Goal: Information Seeking & Learning: Find specific page/section

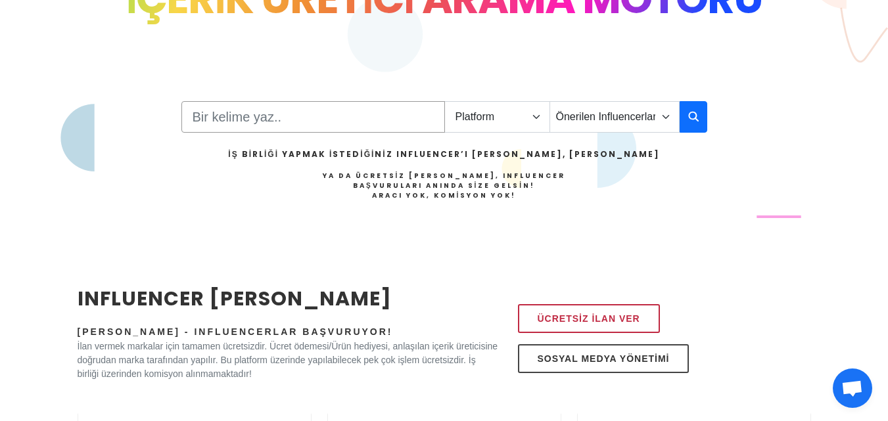
click at [358, 116] on input "Search" at bounding box center [312, 117] width 263 height 32
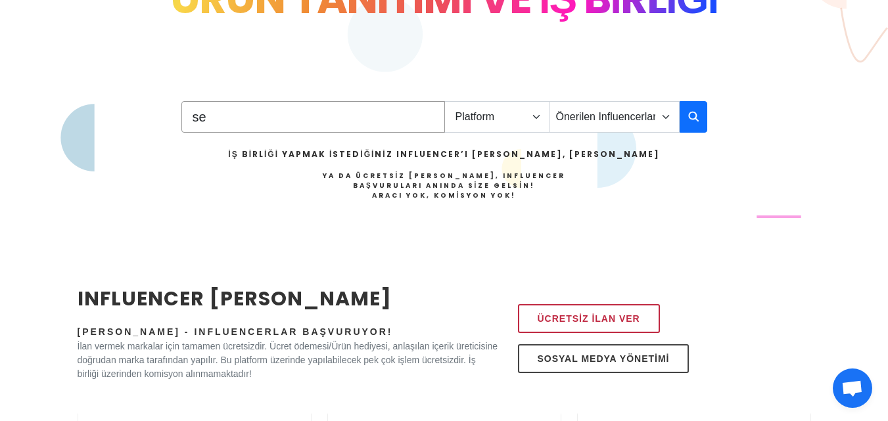
type input "s"
type input "çiçek"
click at [508, 118] on select "Platform Instagram Facebook Youtube Tiktok Twitter Twitch" at bounding box center [497, 117] width 106 height 32
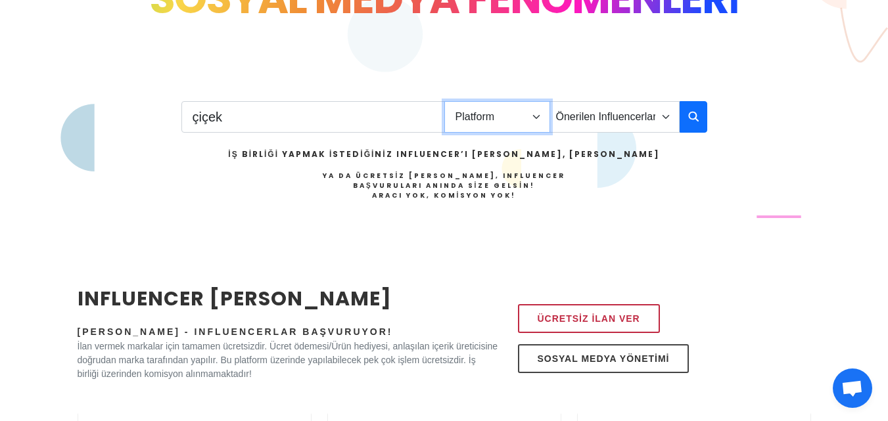
click at [444, 101] on select "Platform Instagram Facebook Youtube Tiktok Twitter Twitch" at bounding box center [497, 117] width 106 height 32
click at [511, 129] on select "Platform Instagram Facebook Youtube Tiktok Twitter Twitch" at bounding box center [497, 117] width 106 height 32
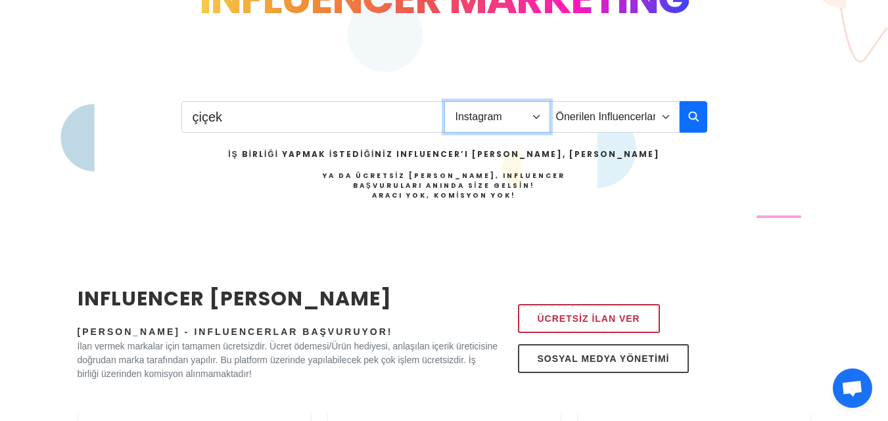
select select "3"
click at [444, 101] on select "Platform Instagram Facebook Youtube Tiktok Twitter Twitch" at bounding box center [497, 117] width 106 height 32
click at [364, 124] on input "çiçek" at bounding box center [312, 117] width 263 height 32
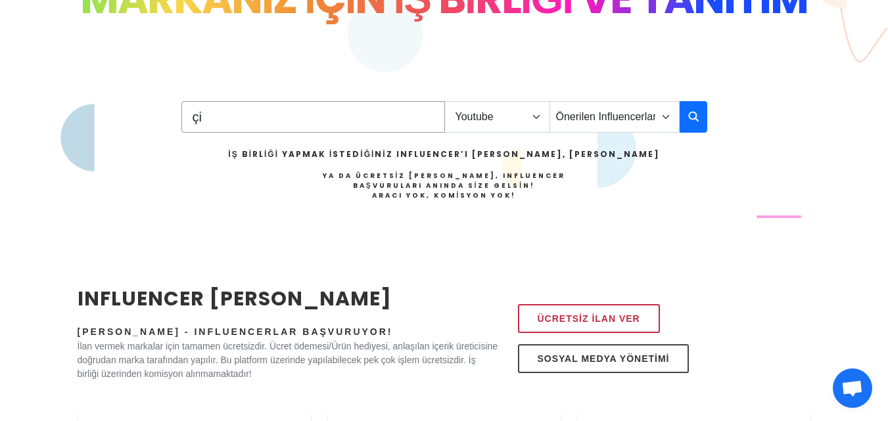
type input "ç"
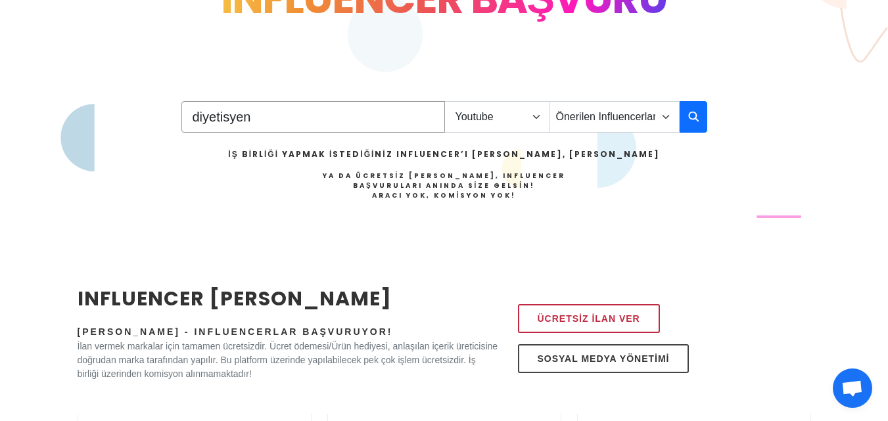
type input "diyetisyen"
click at [651, 118] on select "Önerilen Influencerlar Aile & Çocuk & Ebeveyn Alışveriş & Giyim & Aksesuar Arab…" at bounding box center [614, 117] width 130 height 32
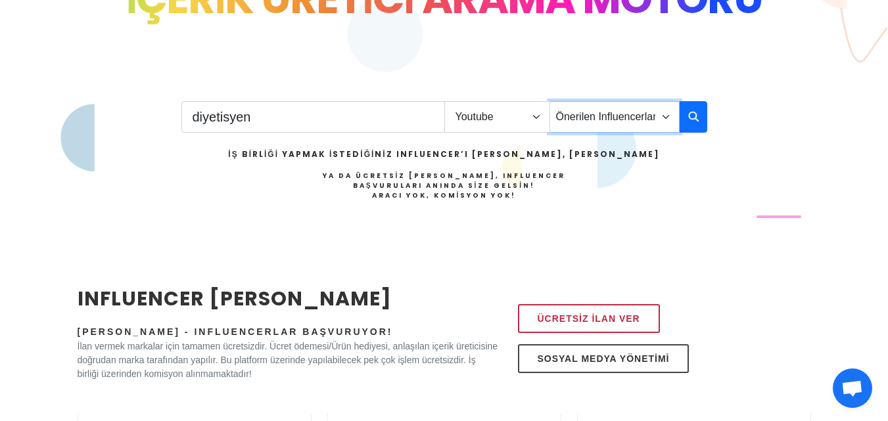
click at [667, 122] on select "Önerilen Influencerlar Aile & Çocuk & Ebeveyn Alışveriş & Giyim & Aksesuar Arab…" at bounding box center [614, 117] width 130 height 32
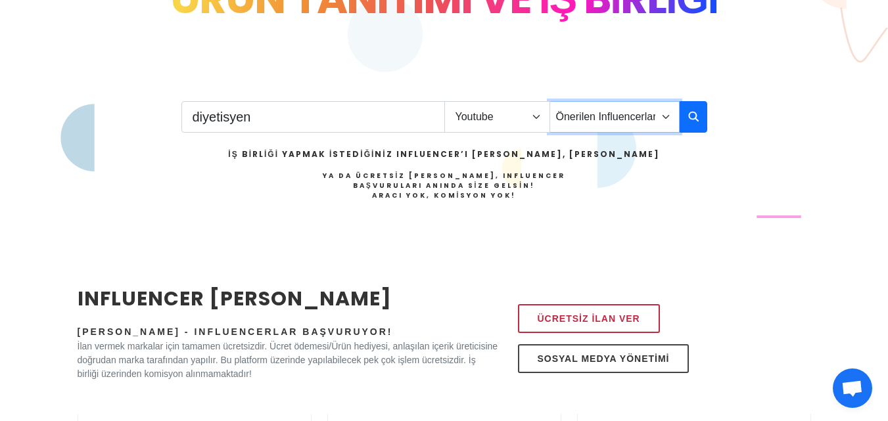
click at [637, 122] on select "Önerilen Influencerlar Aile & Çocuk & Ebeveyn Alışveriş & Giyim & Aksesuar Arab…" at bounding box center [614, 117] width 130 height 32
click at [691, 117] on icon "button" at bounding box center [693, 116] width 11 height 16
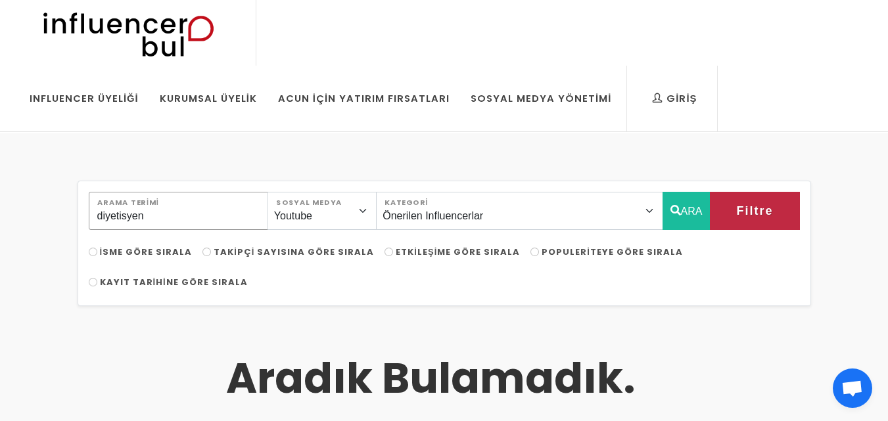
click at [217, 208] on input "diyetisyen" at bounding box center [178, 211] width 179 height 38
type input "d"
type input "takı"
click at [377, 221] on select "Instagram Facebook Youtube Tiktok Twitter Twitch" at bounding box center [321, 211] width 109 height 38
click at [283, 192] on select "Instagram Facebook Youtube Tiktok Twitter Twitch" at bounding box center [321, 211] width 109 height 38
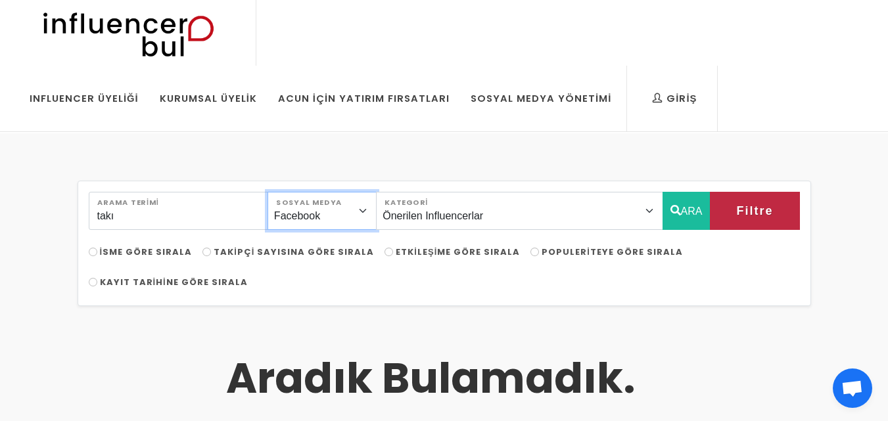
click at [377, 225] on select "Instagram Facebook Youtube Tiktok Twitter Twitch" at bounding box center [321, 211] width 109 height 38
select select "1"
click at [283, 192] on select "Instagram Facebook Youtube Tiktok Twitter Twitch" at bounding box center [321, 211] width 109 height 38
click at [708, 211] on button "ARA" at bounding box center [686, 211] width 48 height 38
click at [677, 223] on button "ARA" at bounding box center [686, 211] width 48 height 38
